Goal: Transaction & Acquisition: Purchase product/service

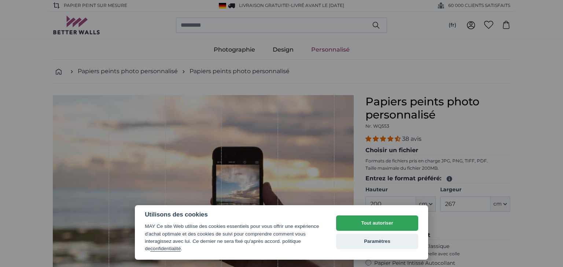
select select "**"
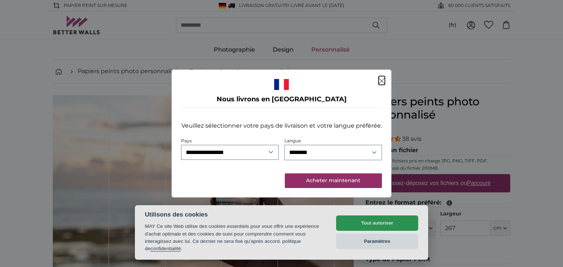
click at [381, 79] on icon "Fermer" at bounding box center [381, 81] width 6 height 6
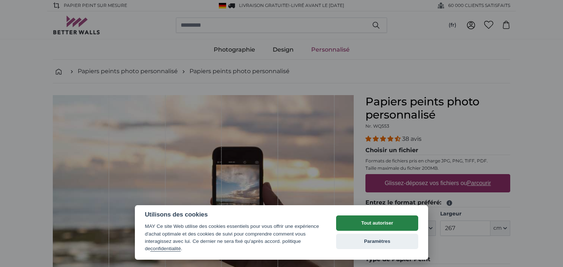
click at [378, 224] on button "Tout autoriser" at bounding box center [377, 223] width 82 height 15
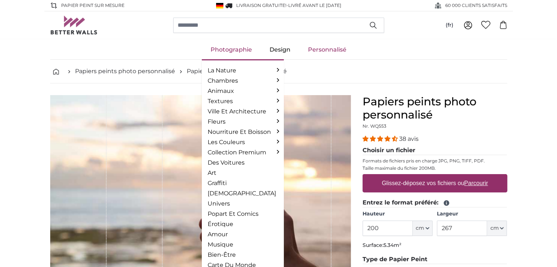
click at [234, 49] on link "Photographie" at bounding box center [231, 49] width 59 height 19
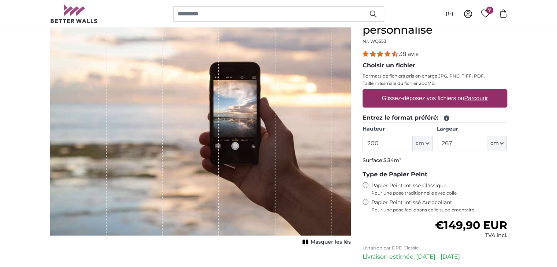
scroll to position [73, 0]
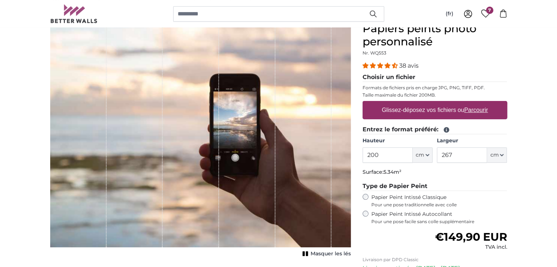
click at [469, 107] on u "Parcourir" at bounding box center [476, 110] width 24 height 6
click at [469, 103] on input "Glissez-déposez vos fichiers ou Parcourir" at bounding box center [435, 102] width 145 height 2
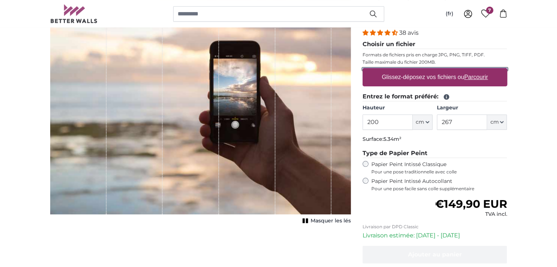
scroll to position [0, 0]
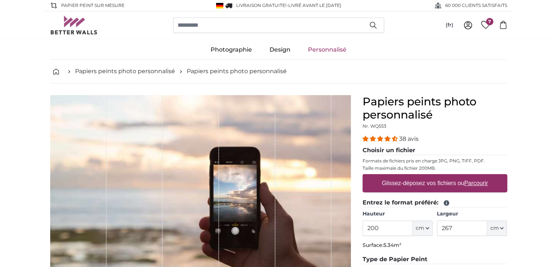
click at [485, 24] on icon at bounding box center [485, 25] width 9 height 8
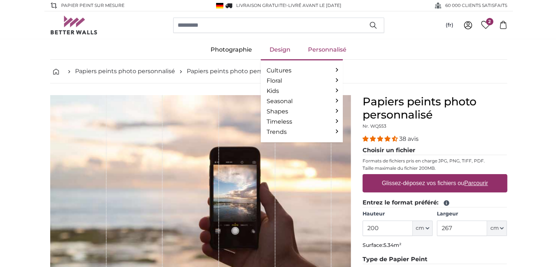
click at [273, 47] on link "Design" at bounding box center [280, 49] width 38 height 19
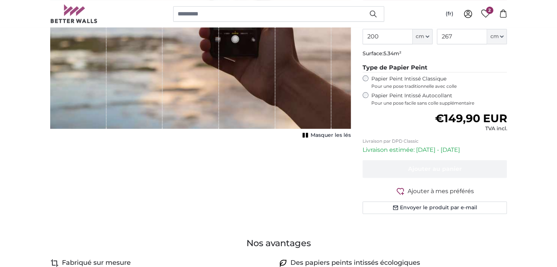
scroll to position [37, 0]
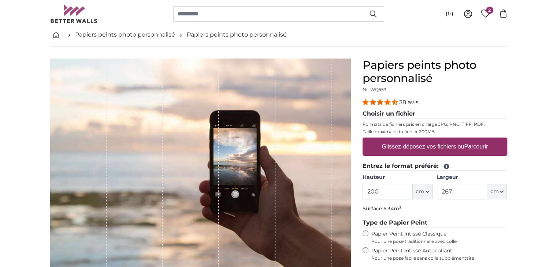
click at [476, 147] on u "Parcourir" at bounding box center [476, 147] width 24 height 6
click at [476, 140] on input "Glissez-déposez vos fichiers ou Parcourir" at bounding box center [435, 139] width 145 height 2
click at [474, 149] on u "Parcourir" at bounding box center [476, 147] width 24 height 6
click at [474, 140] on input "Glissez-déposez vos fichiers ou Parcourir" at bounding box center [435, 139] width 145 height 2
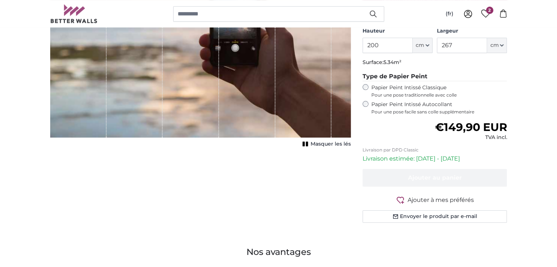
scroll to position [0, 0]
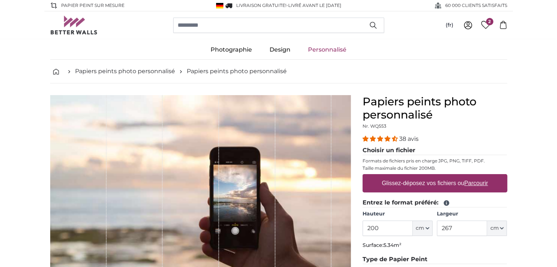
click at [452, 181] on label "Glissez-déposez vos fichiers ou Parcourir" at bounding box center [435, 183] width 112 height 15
click at [452, 177] on input "Glissez-déposez vos fichiers ou Parcourir" at bounding box center [435, 175] width 145 height 2
click at [473, 180] on u "Parcourir" at bounding box center [476, 183] width 24 height 6
click at [473, 177] on input "Glissez-déposez vos fichiers ou Parcourir" at bounding box center [435, 175] width 145 height 2
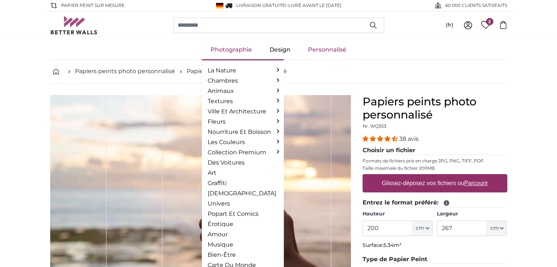
click at [227, 53] on link "Photographie" at bounding box center [231, 49] width 59 height 19
